Goal: Task Accomplishment & Management: Manage account settings

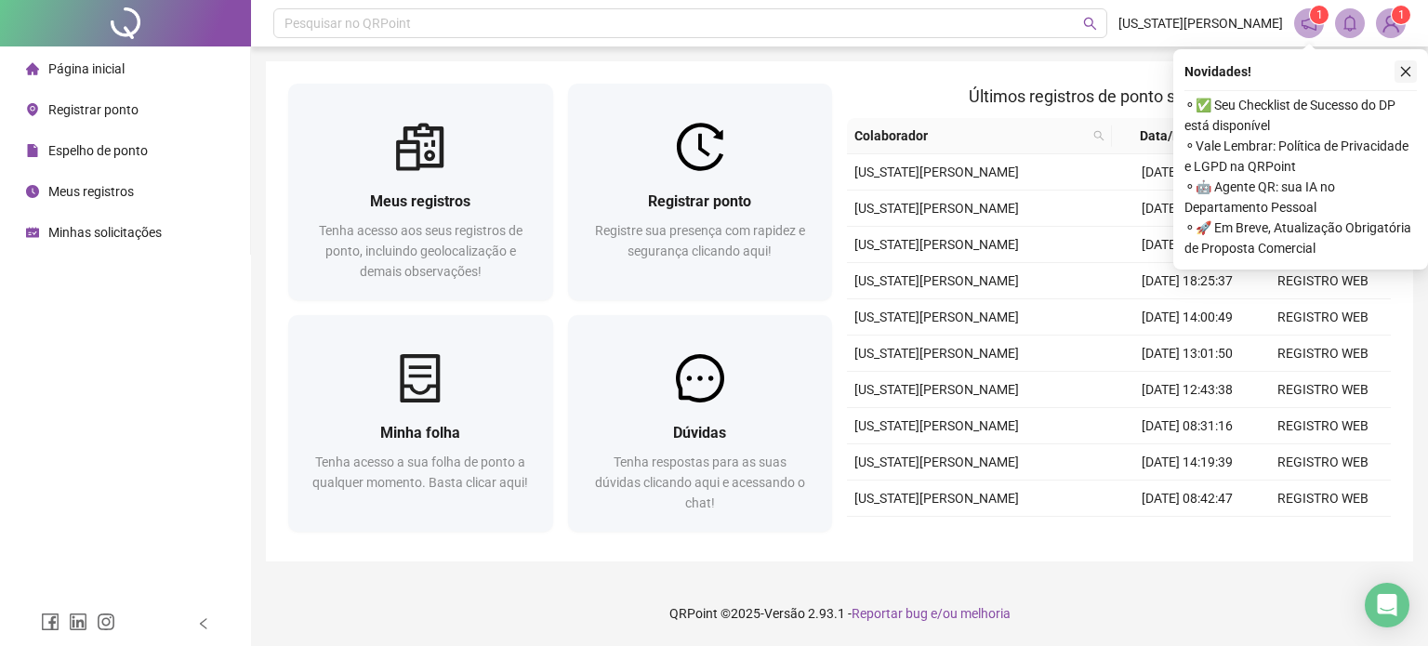
click at [1406, 73] on icon "close" at bounding box center [1405, 71] width 13 height 13
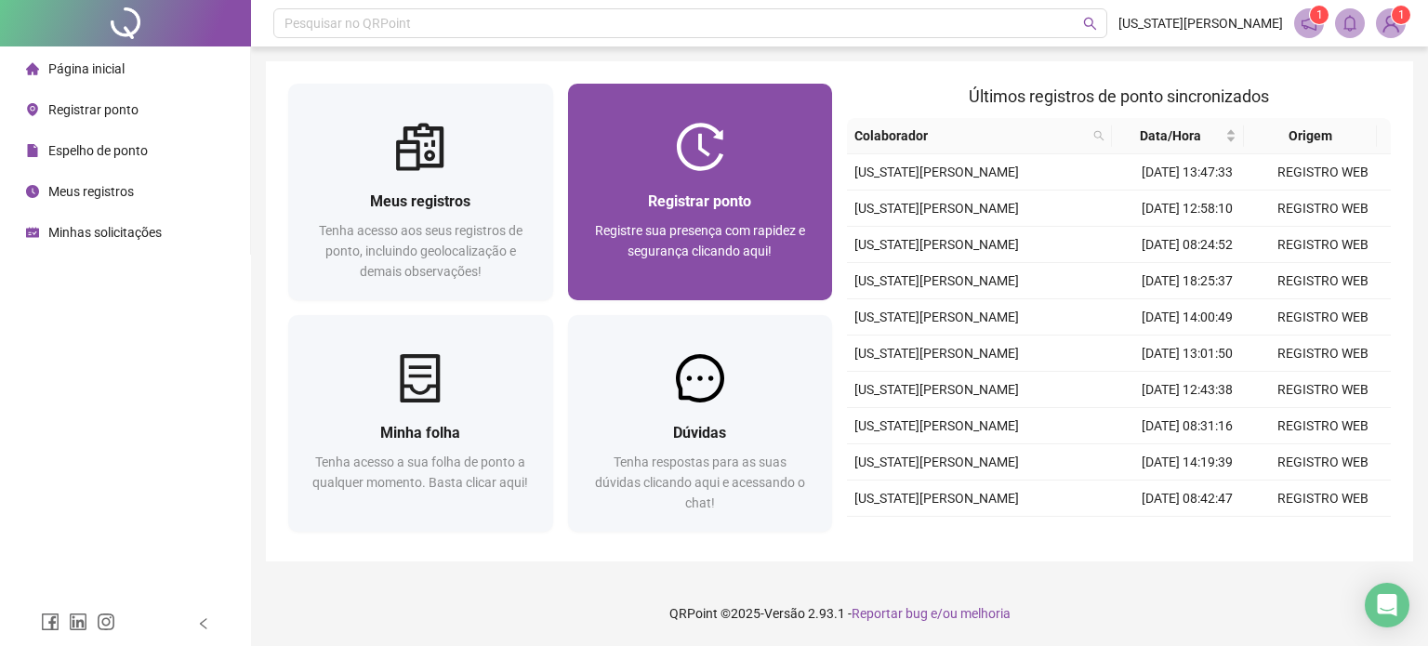
click at [736, 183] on div "Registrar ponto Registre sua presença com rapidez e segurança clicando aqui!" at bounding box center [700, 235] width 265 height 129
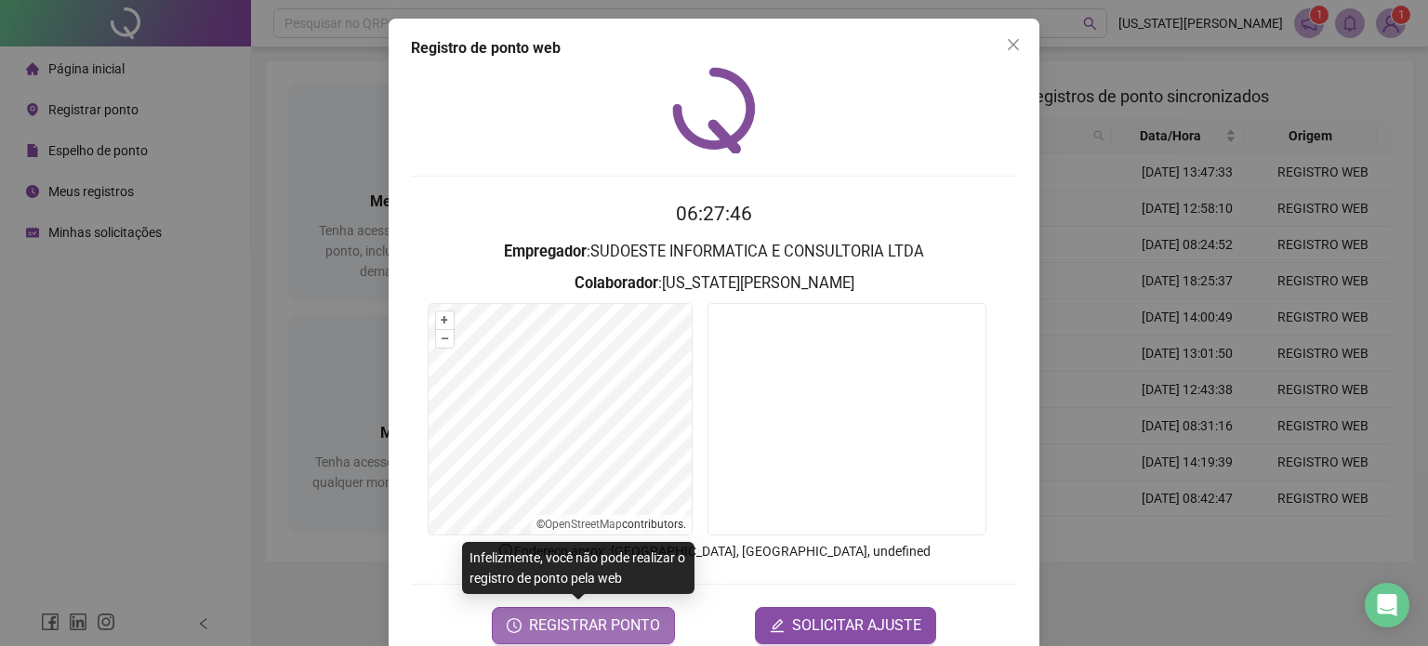
click at [625, 623] on span "REGISTRAR PONTO" at bounding box center [594, 626] width 131 height 22
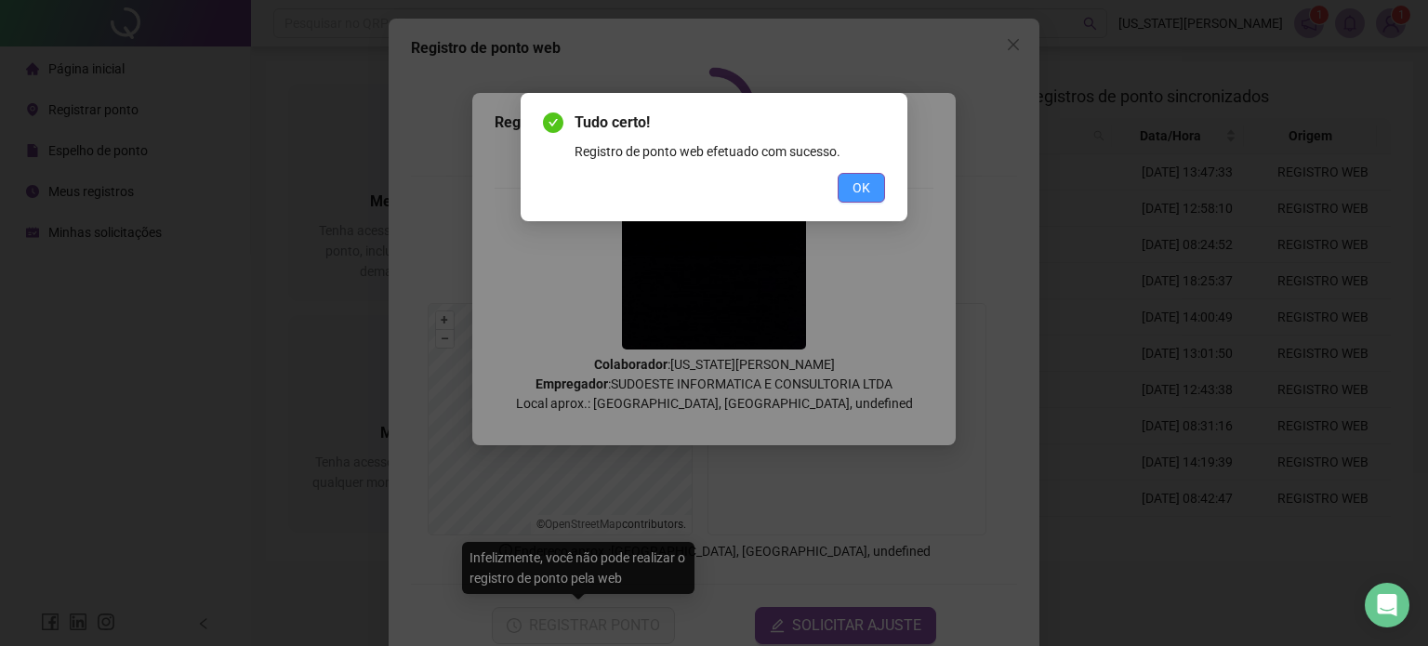
click at [869, 186] on span "OK" at bounding box center [862, 188] width 18 height 20
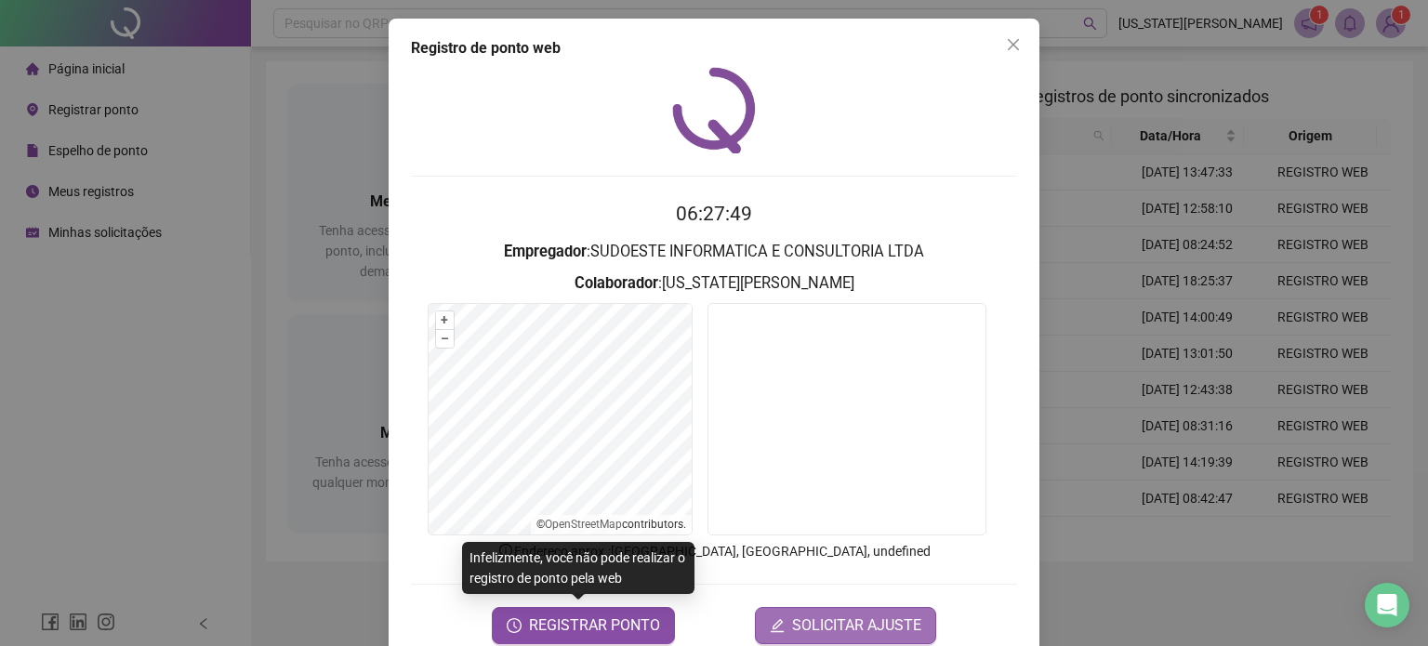
click at [835, 627] on span "SOLICITAR AJUSTE" at bounding box center [856, 626] width 129 height 22
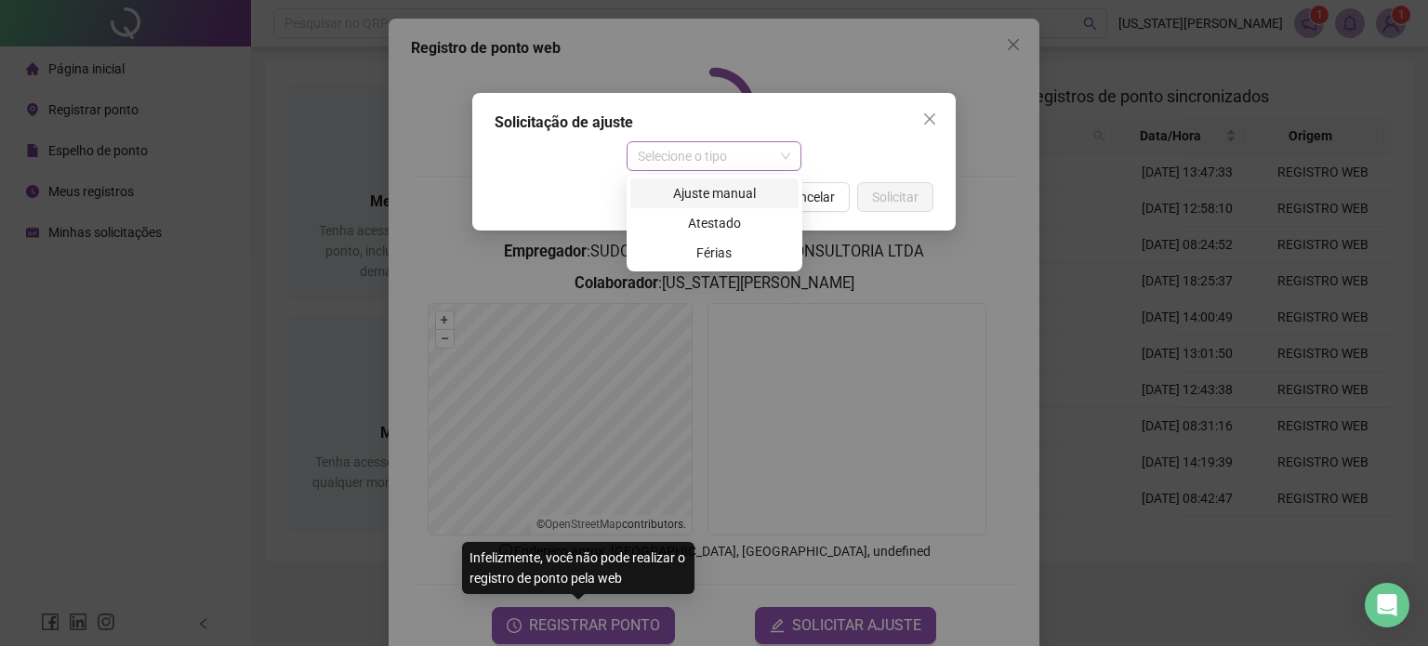
click at [790, 156] on span "Selecione o tipo" at bounding box center [714, 156] width 153 height 28
click at [714, 188] on div "Ajuste manual" at bounding box center [715, 193] width 146 height 20
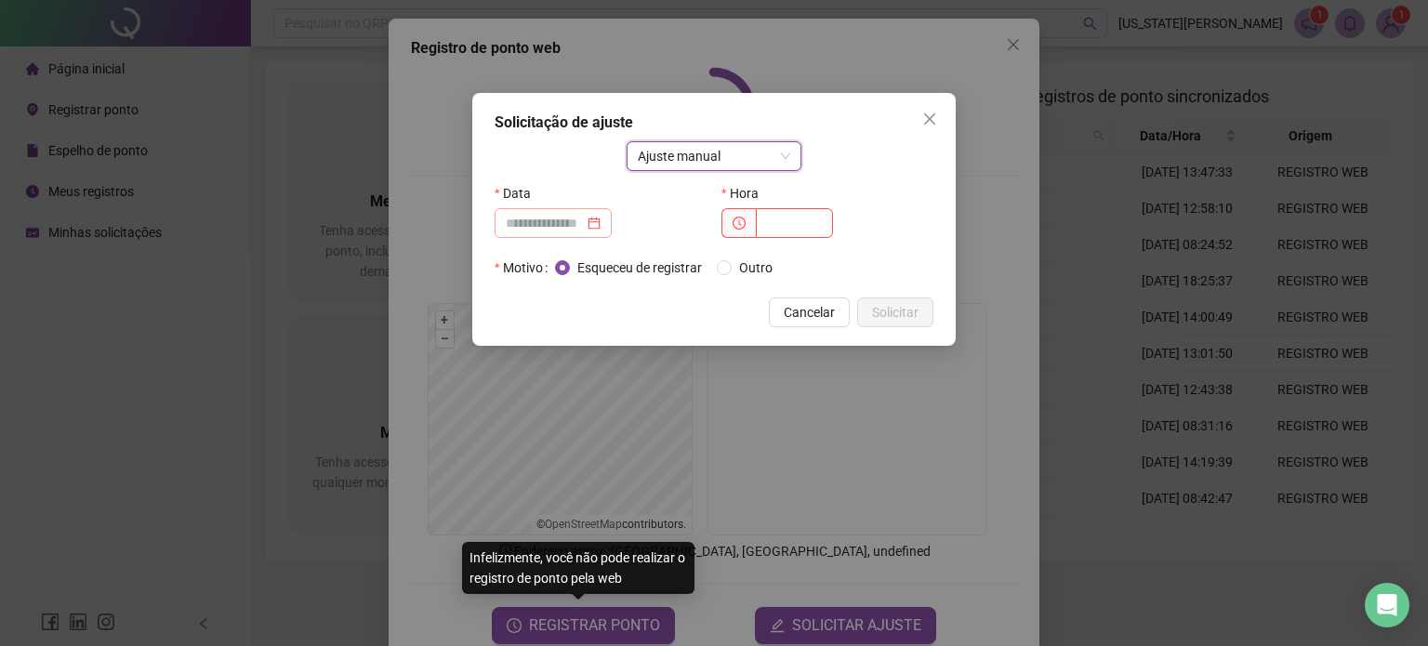
click at [601, 225] on div at bounding box center [553, 223] width 95 height 20
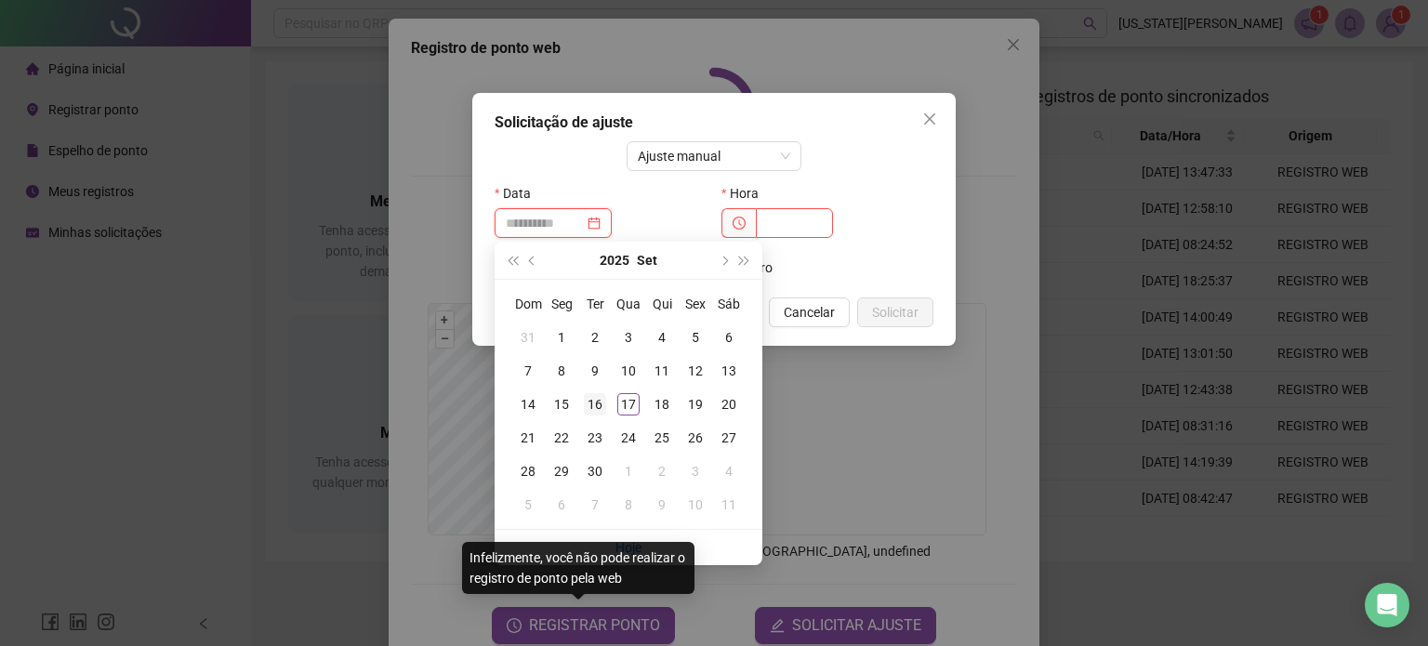
type input "**********"
click at [593, 402] on div "16" at bounding box center [595, 404] width 22 height 22
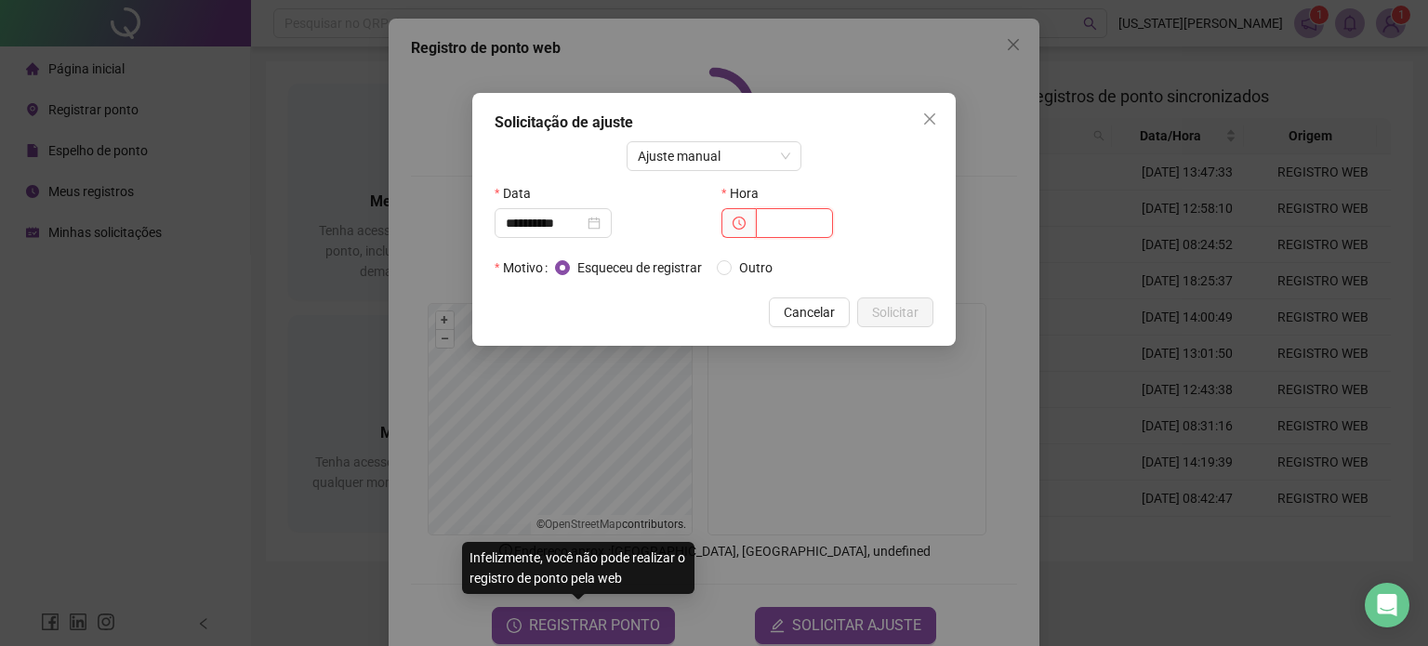
click at [796, 229] on input "text" at bounding box center [794, 223] width 77 height 30
type input "*****"
click at [899, 308] on span "Solicitar" at bounding box center [895, 312] width 46 height 20
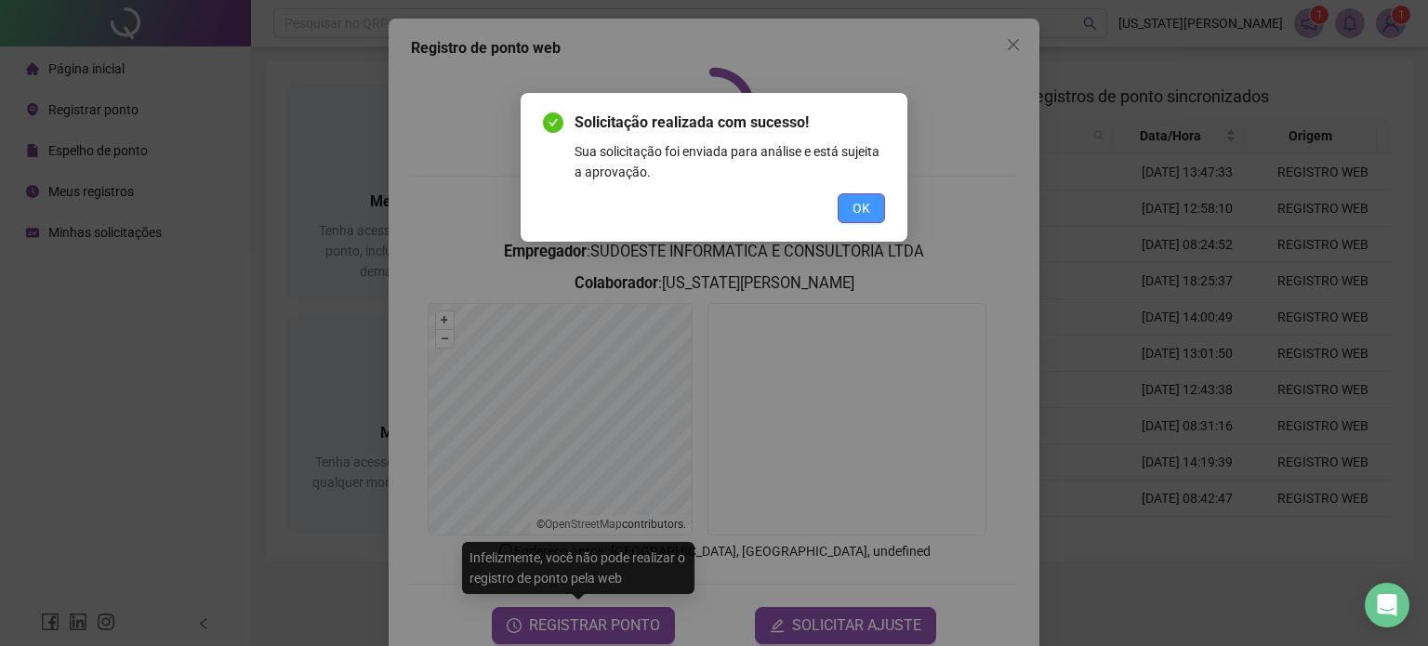
click at [858, 206] on span "OK" at bounding box center [862, 208] width 18 height 20
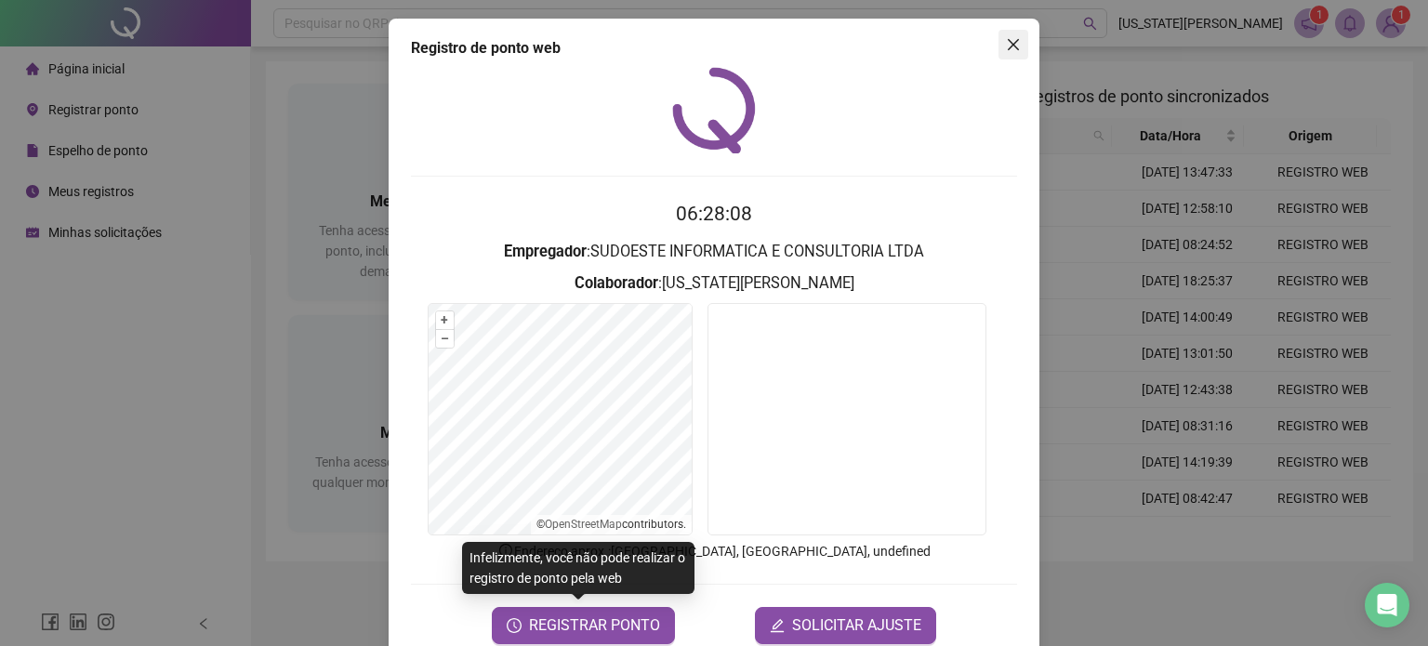
click at [1008, 40] on icon "close" at bounding box center [1013, 44] width 15 height 15
